Goal: Information Seeking & Learning: Learn about a topic

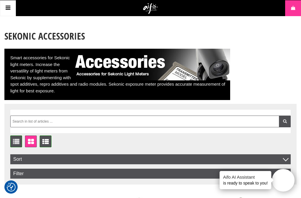
scroll to position [20, 0]
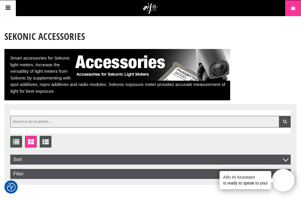
click at [36, 119] on input "text" at bounding box center [150, 122] width 280 height 12
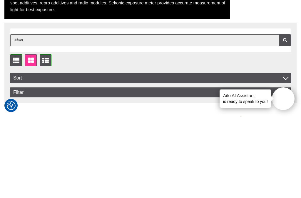
type input "Gråkort"
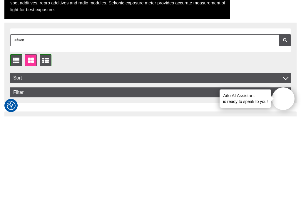
scroll to position [102, 0]
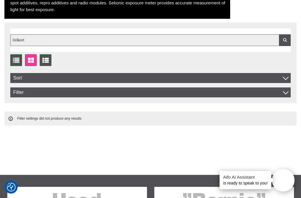
click at [34, 40] on input "Gråkort" at bounding box center [150, 40] width 280 height 12
type input "Greycard"
click at [75, 37] on input "Greycard" at bounding box center [150, 40] width 280 height 12
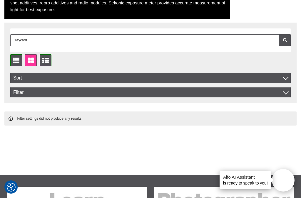
click at [18, 61] on icon at bounding box center [16, 60] width 9 height 6
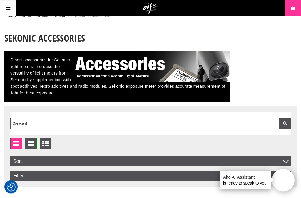
click at [4, 5] on icon at bounding box center [7, 8] width 7 height 9
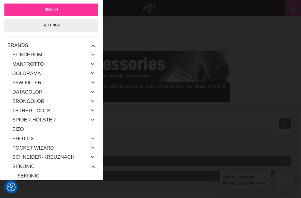
scroll to position [18, 0]
click at [92, 92] on icon at bounding box center [92, 92] width 5 height 8
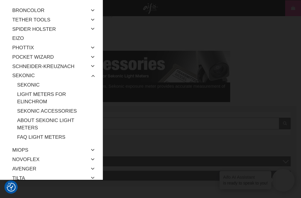
scroll to position [156, 0]
click at [64, 107] on link "Sekonic Accessories" at bounding box center [56, 110] width 78 height 9
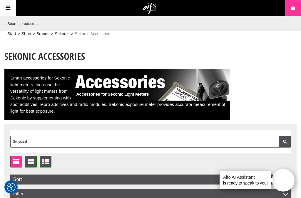
click at [63, 36] on link "Sekonic" at bounding box center [62, 34] width 15 height 6
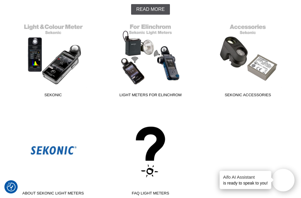
scroll to position [167, 0]
click at [253, 31] on link "Sekonic Accessories" at bounding box center [247, 60] width 90 height 79
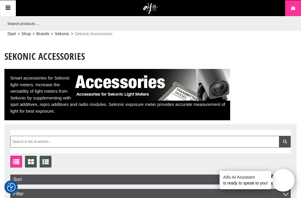
click at [63, 32] on link "Sekonic" at bounding box center [62, 34] width 15 height 6
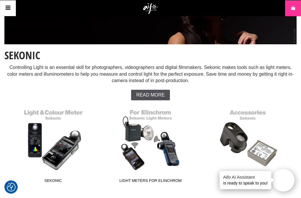
scroll to position [80, 0]
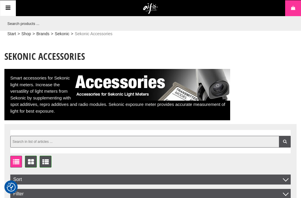
click at [34, 140] on input "text" at bounding box center [150, 142] width 280 height 12
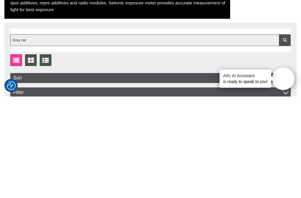
type input "Grey card"
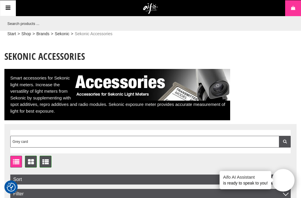
click at [7, 6] on icon at bounding box center [7, 8] width 7 height 9
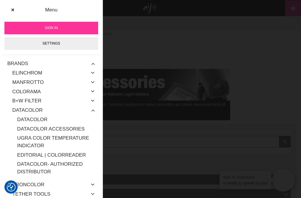
click at [34, 109] on link "Datacolor" at bounding box center [27, 110] width 30 height 9
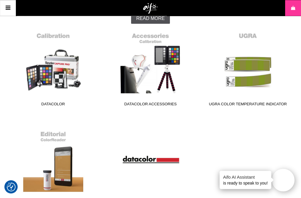
scroll to position [158, 0]
click at [165, 55] on link "Datacolor Accessories" at bounding box center [150, 69] width 90 height 79
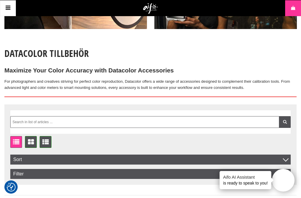
scroll to position [100, 0]
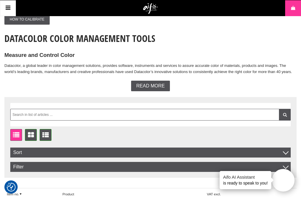
scroll to position [116, 0]
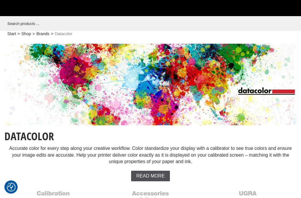
scroll to position [173, 0]
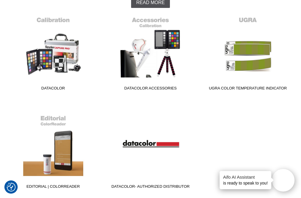
click at [63, 56] on link "Datacolor" at bounding box center [53, 53] width 90 height 79
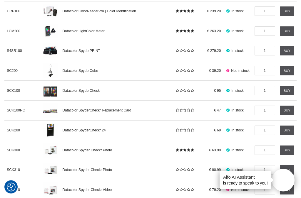
scroll to position [355, 0]
click at [90, 129] on span "Datacolor SpyderCheckr 24" at bounding box center [83, 130] width 43 height 4
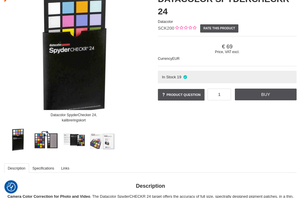
scroll to position [57, 0]
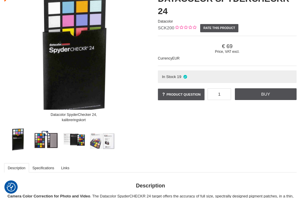
click at [51, 136] on img at bounding box center [46, 140] width 26 height 26
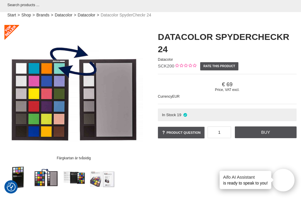
scroll to position [15, 0]
